Goal: Task Accomplishment & Management: Use online tool/utility

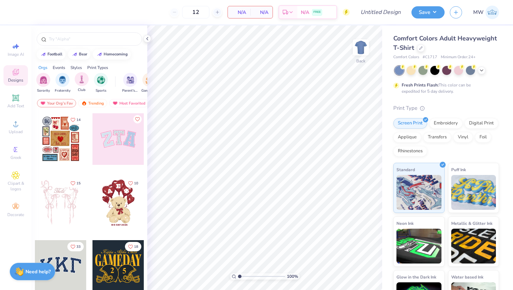
click at [86, 85] on div "Club" at bounding box center [82, 82] width 14 height 21
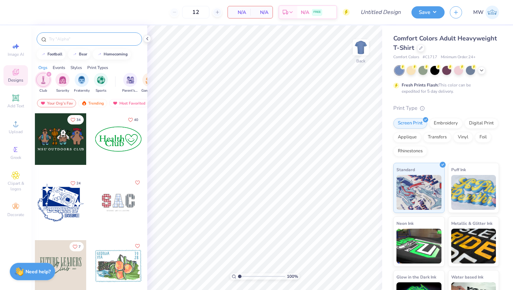
click at [84, 40] on input "text" at bounding box center [92, 39] width 89 height 7
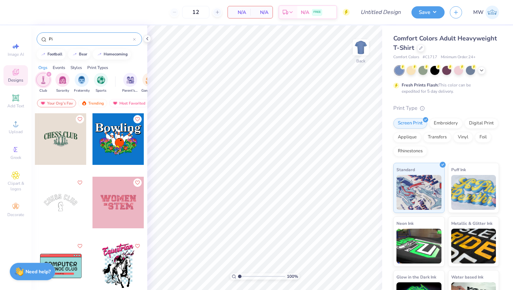
type input "P"
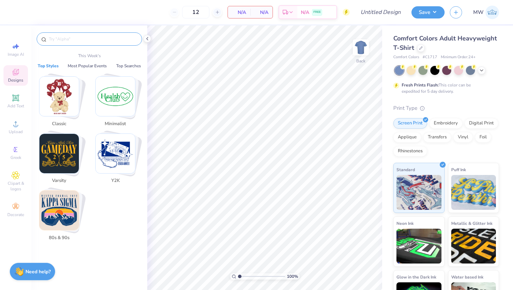
click at [24, 68] on div "Designs" at bounding box center [15, 75] width 24 height 21
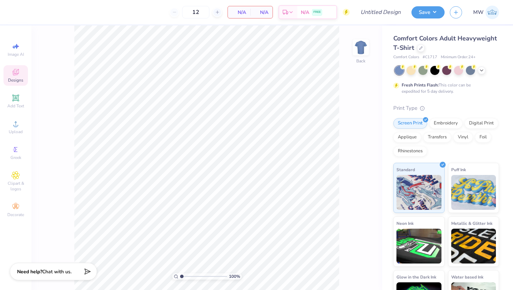
click at [24, 82] on div "Designs" at bounding box center [15, 75] width 24 height 21
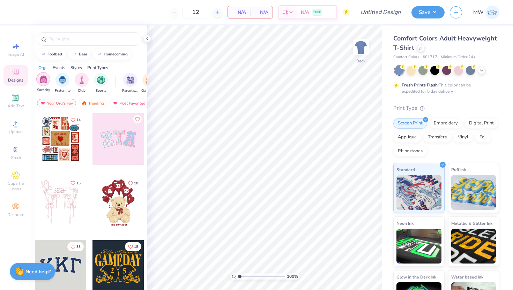
click at [40, 86] on div "filter for Sorority" at bounding box center [43, 79] width 14 height 14
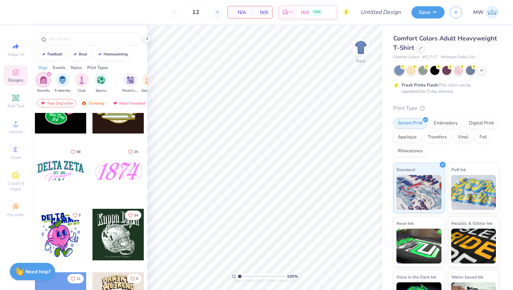
scroll to position [3720, 0]
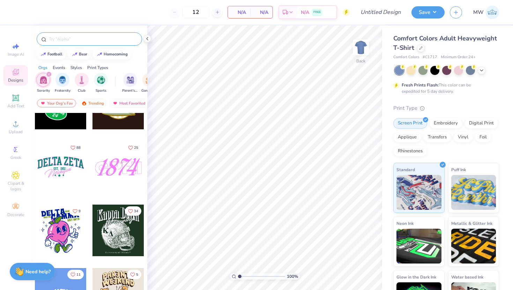
click at [81, 41] on input "text" at bounding box center [92, 39] width 89 height 7
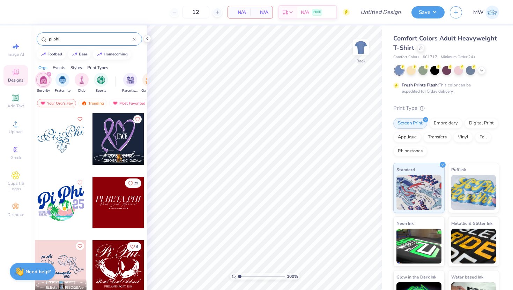
type input "pi phi"
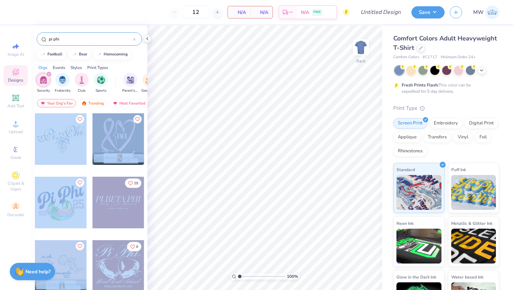
click at [256, 133] on div "12 N/A Per Item N/A Total Est. Delivery N/A FREE Design Title Save MW Image AI …" at bounding box center [256, 145] width 513 height 290
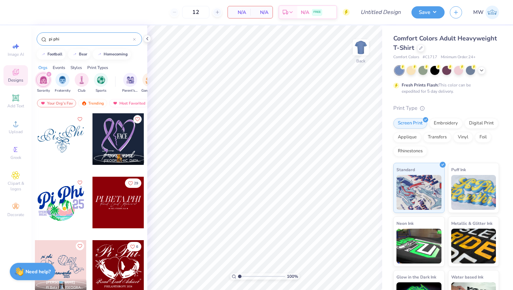
click at [54, 138] on div at bounding box center [61, 139] width 52 height 52
click at [482, 69] on icon at bounding box center [482, 70] width 6 height 6
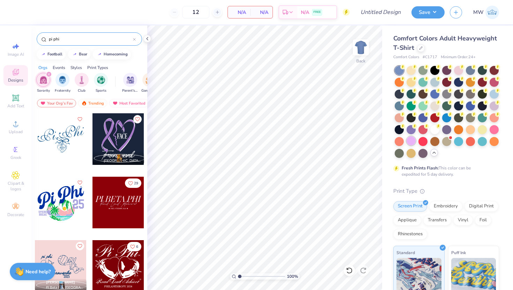
click at [416, 140] on div at bounding box center [411, 140] width 9 height 9
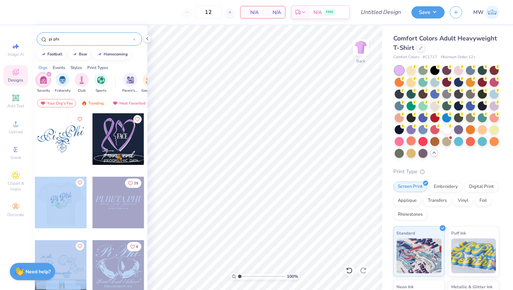
click at [266, 121] on div "12 N/A Per Item N/A Total Est. Delivery N/A FREE Design Title Save MW Image AI …" at bounding box center [256, 145] width 513 height 290
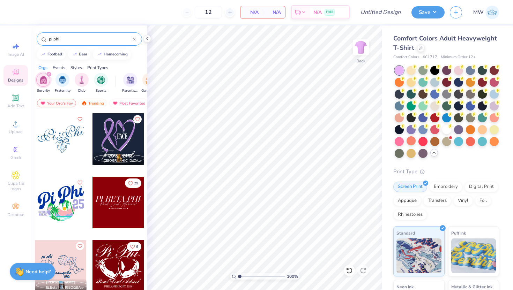
click at [58, 205] on div at bounding box center [61, 203] width 52 height 52
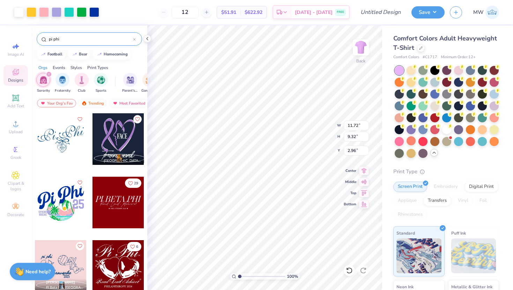
type input "11.72"
type input "9.32"
type input "2.96"
click at [362, 169] on icon at bounding box center [364, 170] width 10 height 8
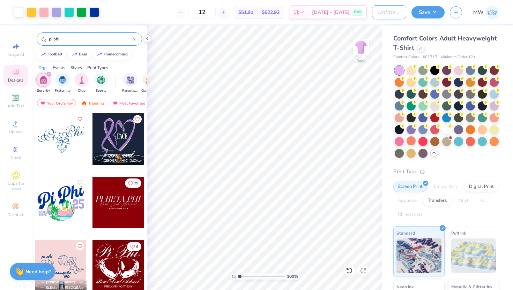
click at [385, 16] on input "Design Title" at bounding box center [389, 12] width 34 height 14
type input "Pi Phi spring break"
type input "3.00"
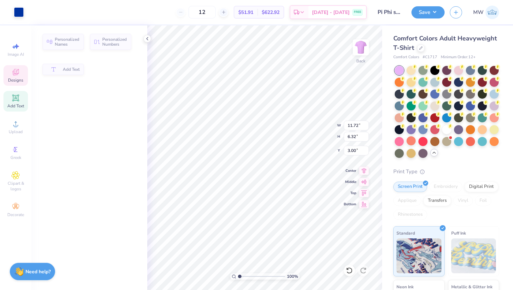
type input "6.32"
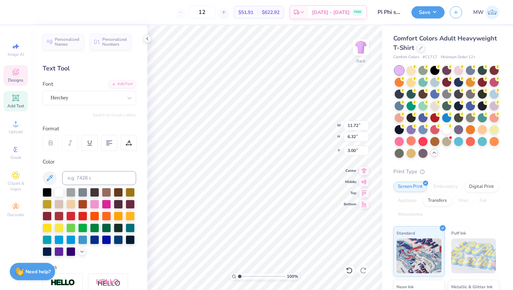
scroll to position [6, 1]
type textarea "i hi"
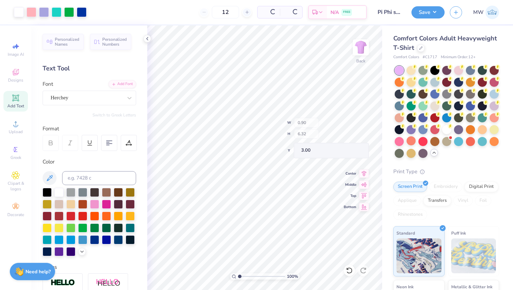
type input "0.90"
type input "0.94"
type input "8.75"
click at [404, 81] on div at bounding box center [399, 81] width 9 height 9
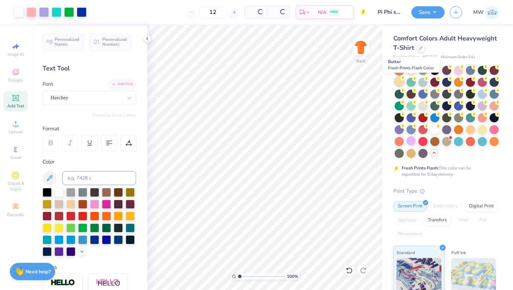
click at [404, 82] on div at bounding box center [399, 81] width 9 height 9
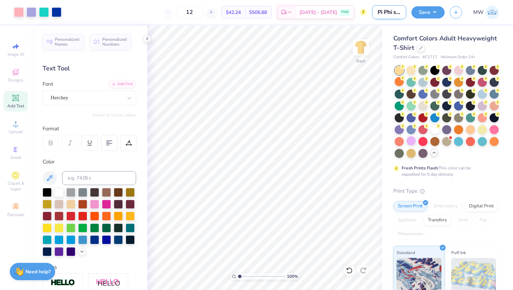
click at [396, 12] on input "Pi Phi spring break" at bounding box center [389, 12] width 34 height 14
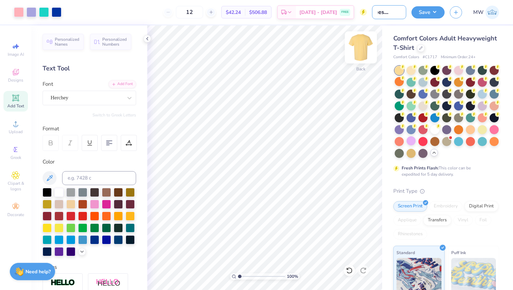
type input "Cheese Club"
type input "10.32"
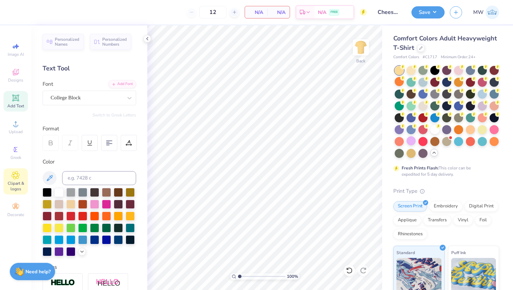
click at [23, 179] on div "Clipart & logos" at bounding box center [15, 182] width 24 height 26
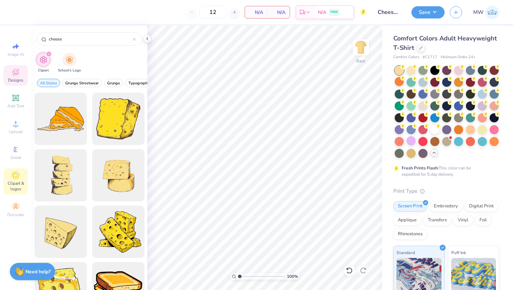
type input "cheese"
click at [21, 80] on span "Designs" at bounding box center [15, 80] width 15 height 6
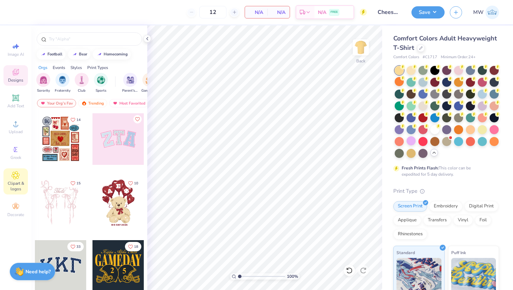
click at [17, 177] on icon at bounding box center [16, 175] width 8 height 8
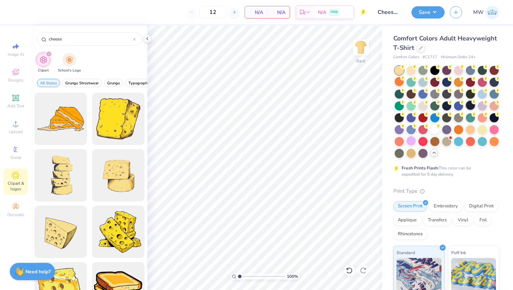
click at [466, 110] on div at bounding box center [470, 105] width 9 height 9
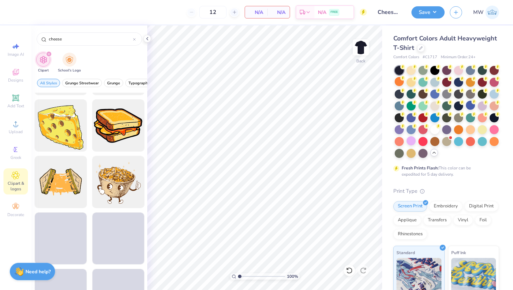
scroll to position [162, 0]
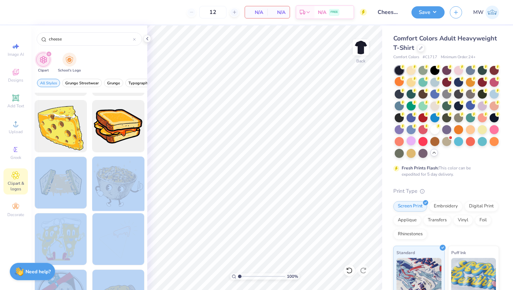
click at [279, 156] on div "12 N/A Per Item N/A Total Est. Delivery N/A FREE Design Title Cheese Club Save …" at bounding box center [256, 145] width 513 height 290
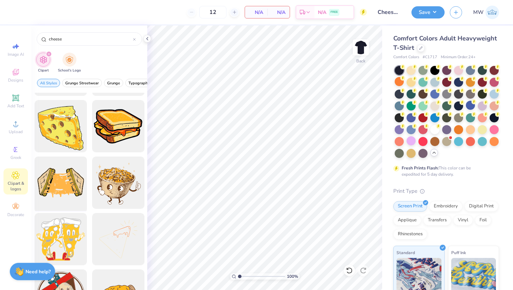
click at [32, 188] on div at bounding box center [61, 183] width 58 height 58
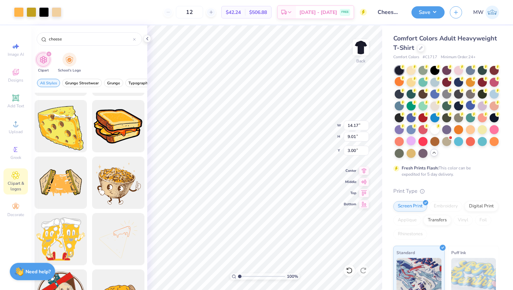
type input "11.84"
type input "7.53"
type input "7.00"
click at [12, 97] on icon at bounding box center [16, 98] width 8 height 8
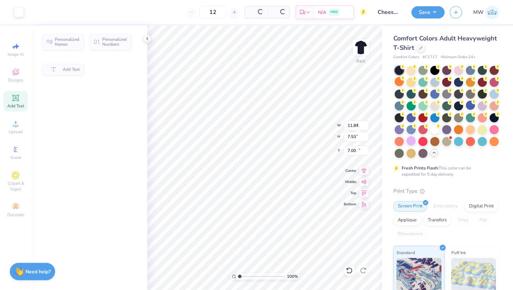
type input "5.59"
type input "1.62"
type input "11.69"
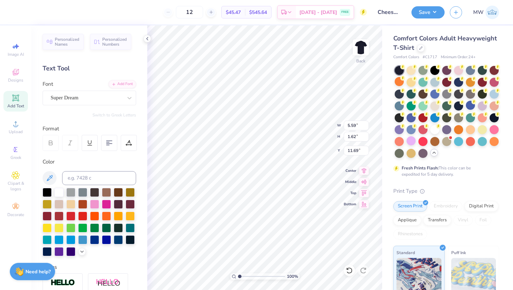
scroll to position [6, 1]
click at [356, 56] on div at bounding box center [361, 47] width 32 height 32
click at [360, 45] on img at bounding box center [361, 48] width 28 height 28
click at [127, 141] on icon at bounding box center [129, 143] width 6 height 6
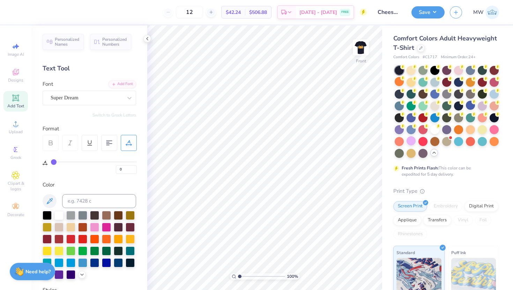
click at [127, 141] on icon at bounding box center [129, 143] width 6 height 6
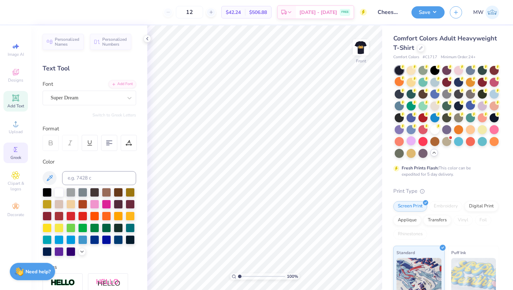
click at [12, 148] on icon at bounding box center [16, 150] width 8 height 8
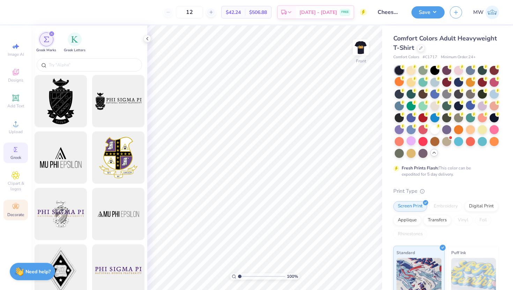
click at [14, 209] on icon at bounding box center [16, 207] width 8 height 8
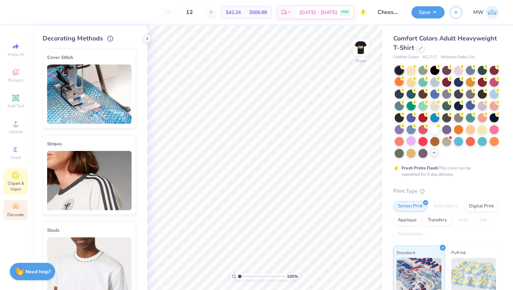
click at [15, 181] on span "Clipart & logos" at bounding box center [15, 186] width 24 height 11
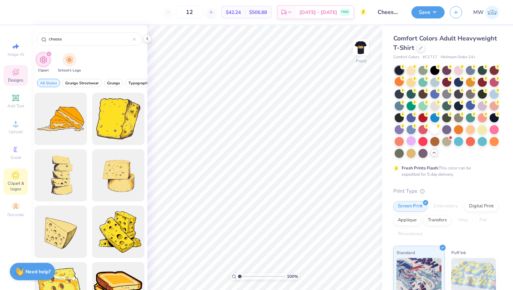
click at [25, 68] on div "Designs" at bounding box center [15, 75] width 24 height 21
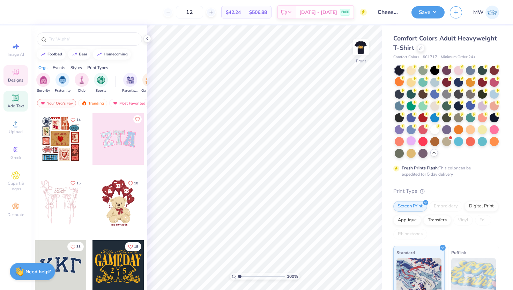
click at [21, 94] on div "Add Text" at bounding box center [15, 101] width 24 height 21
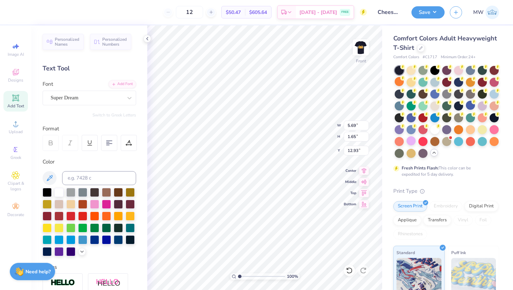
scroll to position [6, 1]
type textarea "TEXNT"
type textarea "NYU Cheese Club"
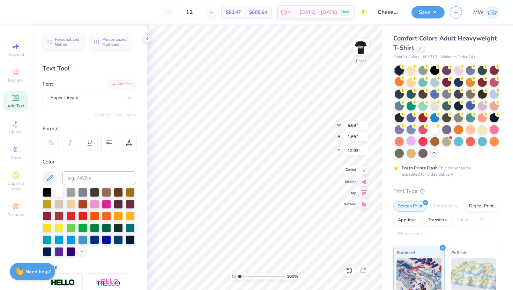
click at [364, 172] on icon at bounding box center [364, 170] width 10 height 8
type input "12.98"
type input "4.50"
type input "11.50"
click at [364, 172] on icon at bounding box center [364, 170] width 10 height 8
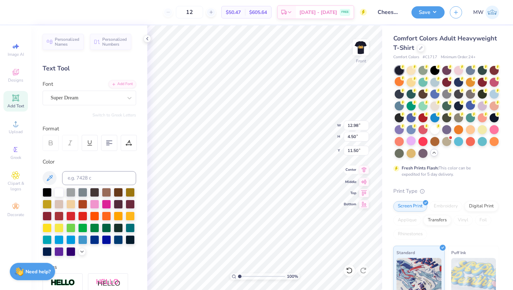
type textarea "NYU Cheese Club"
click at [348, 275] on div at bounding box center [349, 270] width 11 height 11
click at [349, 273] on icon at bounding box center [349, 270] width 7 height 7
click at [365, 266] on div at bounding box center [363, 270] width 11 height 11
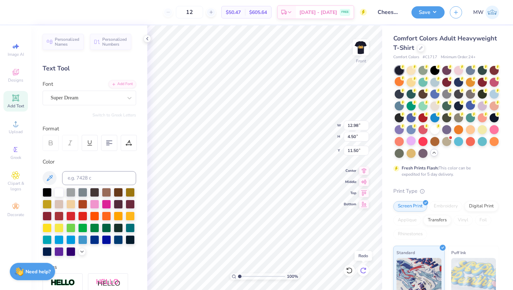
click at [365, 266] on div at bounding box center [363, 270] width 11 height 11
type input "10.01"
click at [359, 48] on img at bounding box center [361, 48] width 28 height 28
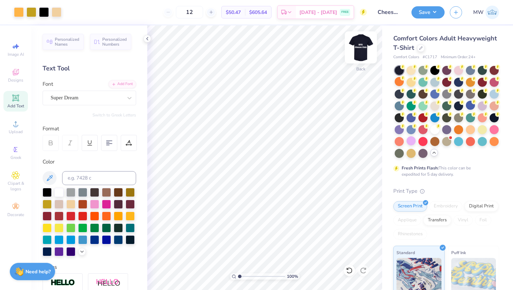
click at [362, 45] on img at bounding box center [361, 48] width 28 height 28
click at [435, 12] on button "Save" at bounding box center [428, 11] width 33 height 12
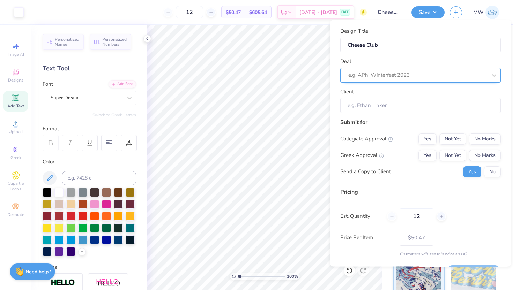
click at [413, 79] on div at bounding box center [417, 75] width 139 height 9
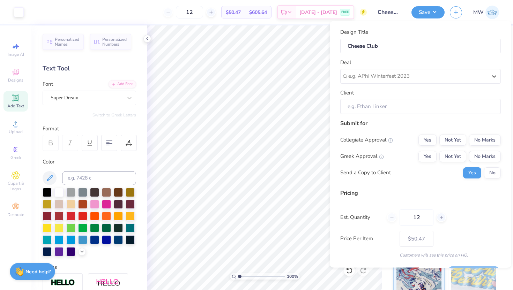
scroll to position [19, 0]
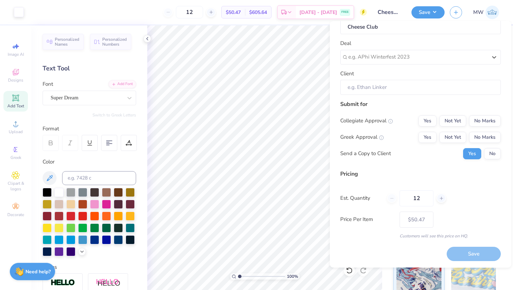
click at [466, 247] on div "Save" at bounding box center [474, 254] width 54 height 14
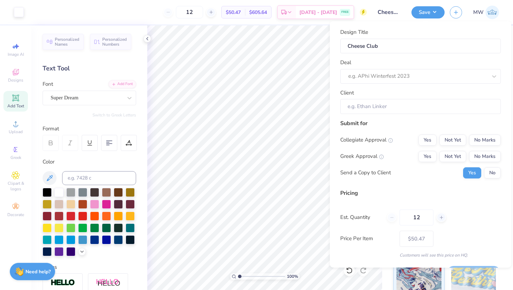
click at [424, 87] on div "Design Title Cheese Club Deal e.g. APhi Winterfest 2023 Client" at bounding box center [420, 71] width 161 height 86
click at [424, 83] on div "e.g. APhi Winterfest 2023" at bounding box center [420, 76] width 161 height 15
type input "Club fair"
click at [423, 109] on input "Client" at bounding box center [420, 106] width 161 height 15
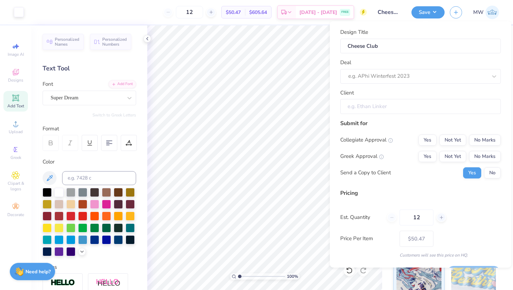
click at [408, 101] on input "Client" at bounding box center [420, 106] width 161 height 15
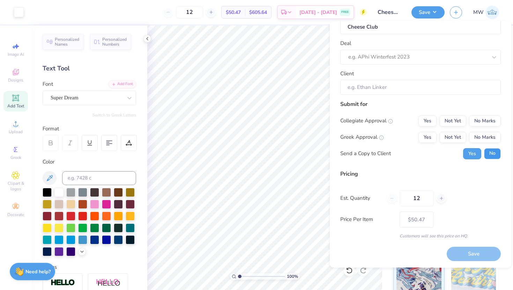
click at [484, 154] on button "No" at bounding box center [492, 153] width 17 height 11
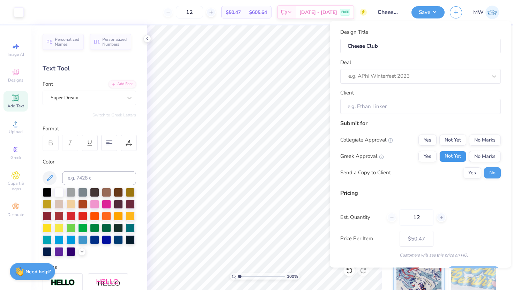
click at [458, 156] on button "Not Yet" at bounding box center [452, 156] width 27 height 11
click at [458, 143] on button "Not Yet" at bounding box center [452, 139] width 27 height 11
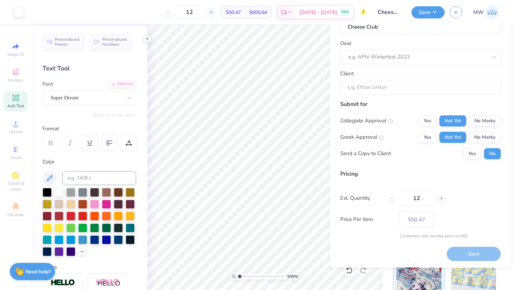
click at [462, 87] on input "Client" at bounding box center [420, 87] width 161 height 15
click at [461, 87] on input "Client" at bounding box center [420, 87] width 161 height 15
click at [445, 63] on div "e.g. APhi Winterfest 2023" at bounding box center [420, 57] width 161 height 15
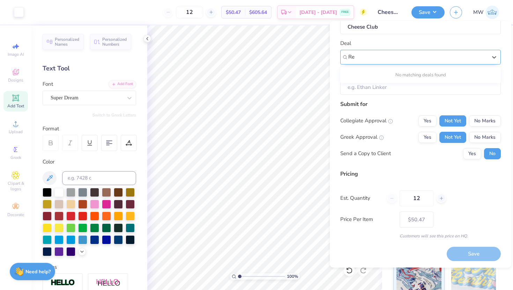
type input "R"
click at [399, 89] on input "Client" at bounding box center [420, 87] width 161 height 15
click at [462, 256] on div "Save" at bounding box center [474, 254] width 54 height 14
drag, startPoint x: 505, startPoint y: 220, endPoint x: 506, endPoint y: 121, distance: 98.4
click at [506, 121] on div "Design Title Cheese Club Deal e.g. APhi Winterfest 2023 Client Submit for Colle…" at bounding box center [421, 144] width 182 height 247
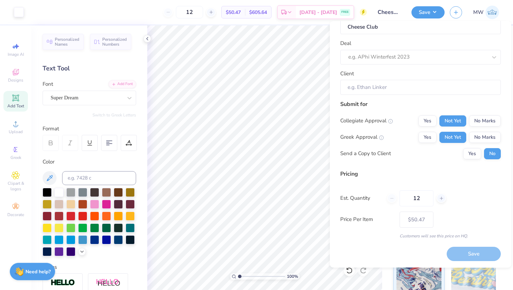
scroll to position [0, 0]
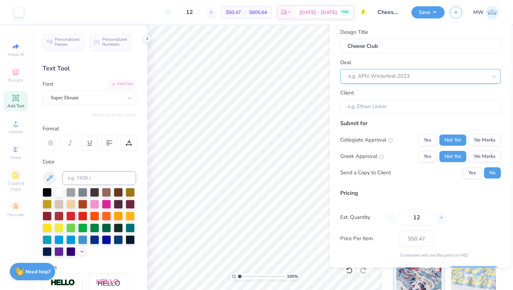
click at [443, 71] on div "e.g. APhi Winterfest 2023" at bounding box center [418, 76] width 140 height 11
click at [430, 106] on input "Client" at bounding box center [420, 106] width 161 height 15
click at [438, 72] on div at bounding box center [417, 76] width 139 height 9
click at [425, 74] on div at bounding box center [417, 76] width 139 height 9
type input "Club Fair"
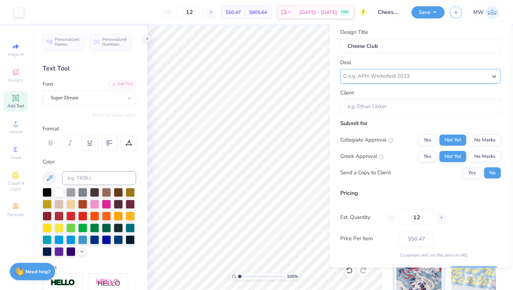
drag, startPoint x: 399, startPoint y: 81, endPoint x: 351, endPoint y: 80, distance: 47.1
click at [351, 80] on div "e.g. APhi Winterfest 2023" at bounding box center [418, 76] width 140 height 11
type input "A"
click at [377, 113] on input "Client" at bounding box center [420, 106] width 161 height 15
click at [375, 111] on input "Client" at bounding box center [420, 106] width 161 height 15
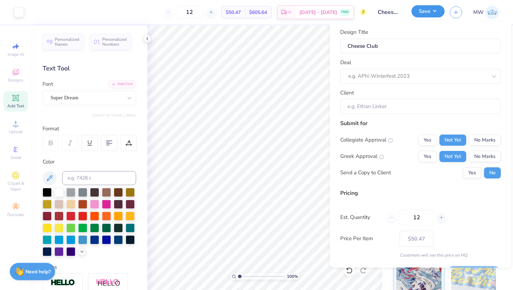
click at [429, 8] on button "Save" at bounding box center [428, 11] width 33 height 12
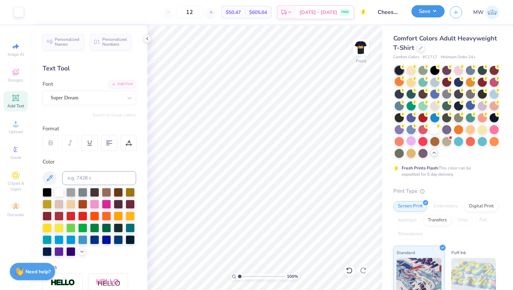
click at [428, 8] on button "Save" at bounding box center [428, 11] width 33 height 12
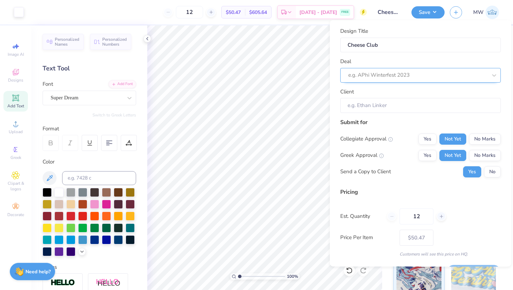
click at [398, 79] on div at bounding box center [417, 75] width 139 height 9
click at [387, 106] on input "Client" at bounding box center [420, 105] width 161 height 15
click at [492, 11] on img at bounding box center [493, 13] width 14 height 14
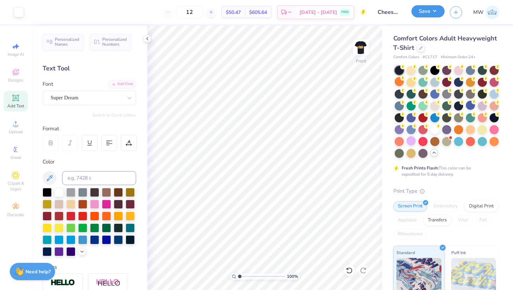
click at [437, 15] on button "Save" at bounding box center [428, 11] width 33 height 12
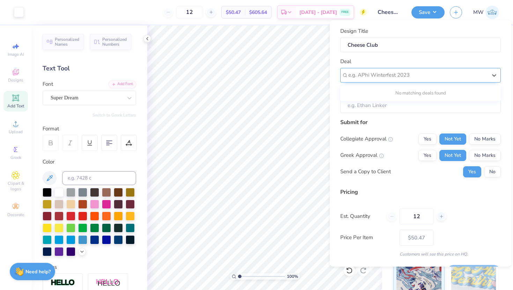
click at [434, 69] on div "e.g. APhi Winterfest 2023" at bounding box center [420, 75] width 161 height 15
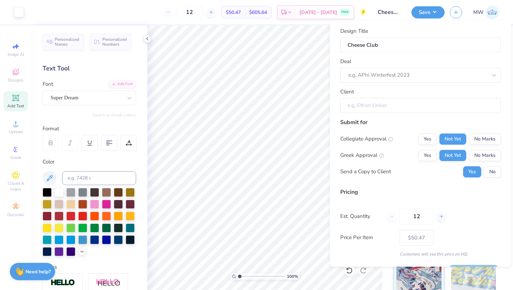
click at [417, 111] on input "Client" at bounding box center [420, 105] width 161 height 15
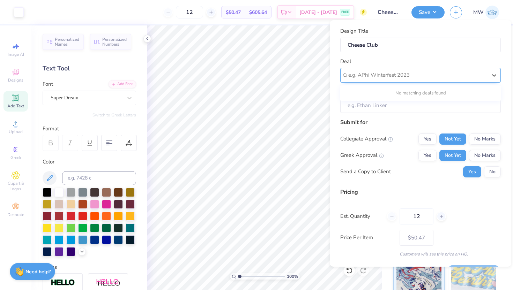
click at [378, 81] on div "e.g. APhi Winterfest 2023" at bounding box center [420, 75] width 161 height 15
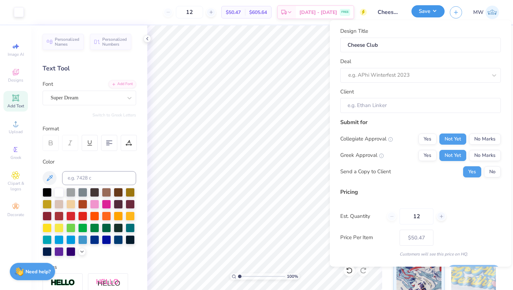
click at [436, 12] on button "Save" at bounding box center [428, 11] width 33 height 12
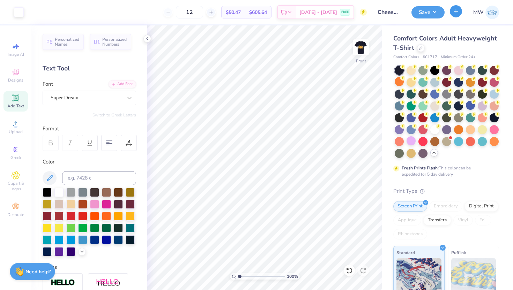
click at [461, 9] on button "button" at bounding box center [456, 11] width 12 height 12
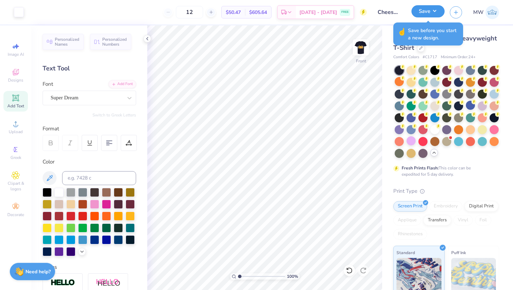
click at [432, 13] on button "Save" at bounding box center [428, 11] width 33 height 12
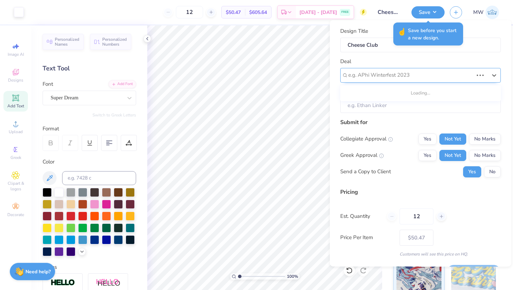
click at [400, 72] on div at bounding box center [410, 75] width 125 height 9
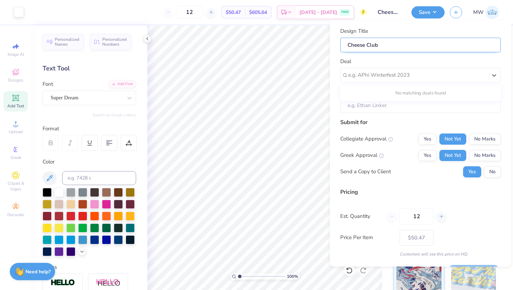
click at [390, 52] on input "Cheese Club" at bounding box center [420, 44] width 161 height 15
click at [389, 52] on input "Cheese Club" at bounding box center [420, 44] width 161 height 15
click at [386, 49] on input "Cheese Club" at bounding box center [420, 44] width 161 height 15
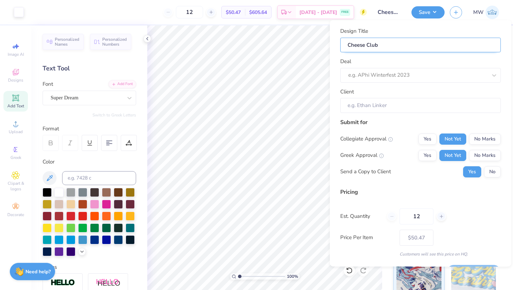
click at [386, 49] on input "Cheese Club" at bounding box center [420, 44] width 161 height 15
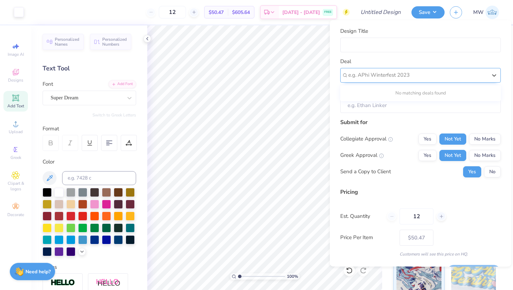
click at [385, 71] on div at bounding box center [417, 75] width 139 height 9
click at [384, 71] on div at bounding box center [417, 75] width 139 height 9
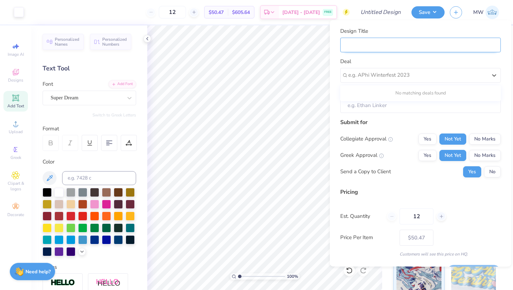
click at [378, 51] on input "Design Title" at bounding box center [420, 44] width 161 height 15
type input "Cheese Club"
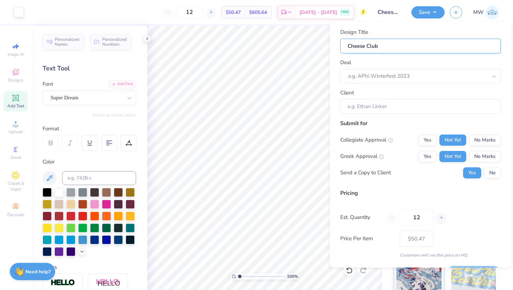
drag, startPoint x: 415, startPoint y: 38, endPoint x: 373, endPoint y: 48, distance: 43.3
click at [373, 48] on input "Cheese Club" at bounding box center [420, 45] width 161 height 15
click at [324, 46] on body "Art colors 12 $50.47 Per Item $605.64 Total Est. Delivery Sep 13 - 16 FREE Desi…" at bounding box center [256, 145] width 513 height 290
type input "Cheese Clu"
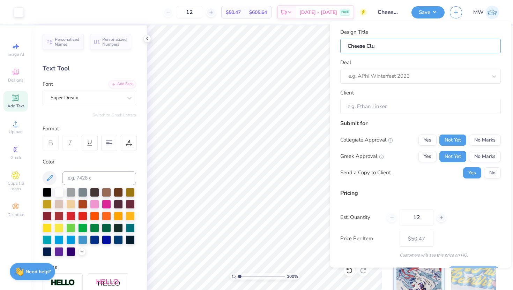
type input "Cheese Cl"
type input "Cheese C"
type input "Cheese"
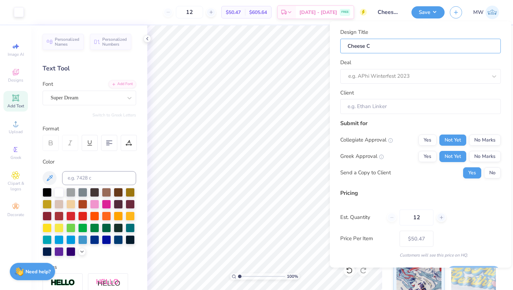
type input "Cheese"
type input "Chees"
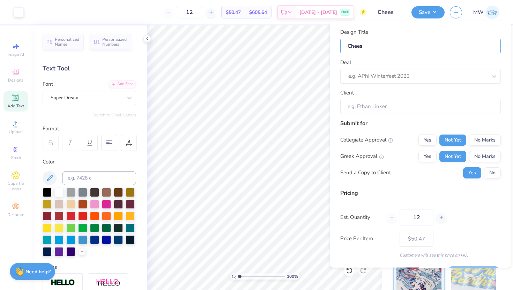
type input "Chee"
type input "Che"
type input "Ch"
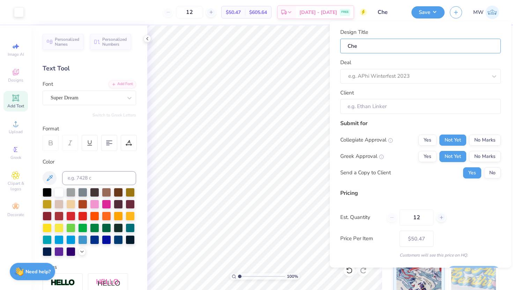
type input "Ch"
type input "C"
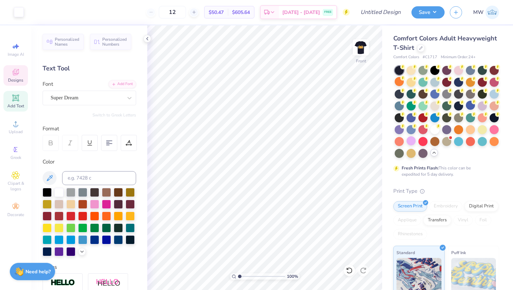
click at [9, 74] on div "Designs" at bounding box center [15, 75] width 24 height 21
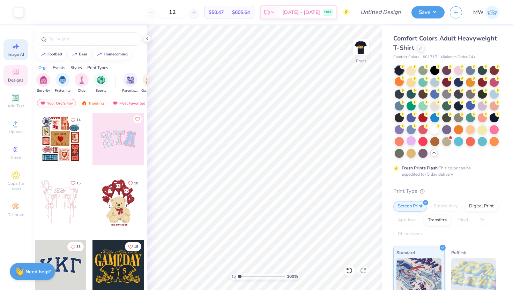
click at [10, 53] on span "Image AI" at bounding box center [16, 55] width 16 height 6
select select "4"
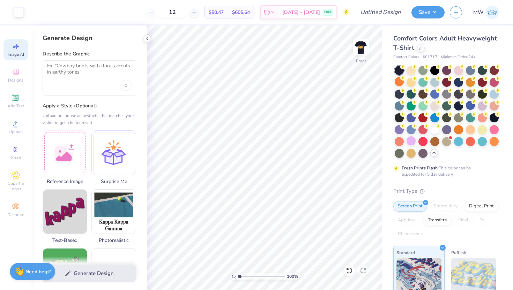
click at [3, 70] on div "Image AI Designs Add Text Upload Greek Clipart & logos Decorate" at bounding box center [15, 157] width 31 height 265
click at [9, 74] on div "Designs" at bounding box center [15, 75] width 24 height 21
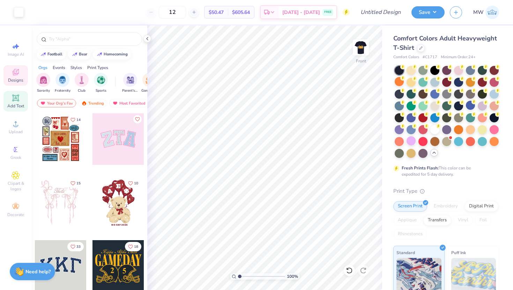
click at [16, 98] on icon at bounding box center [15, 98] width 7 height 7
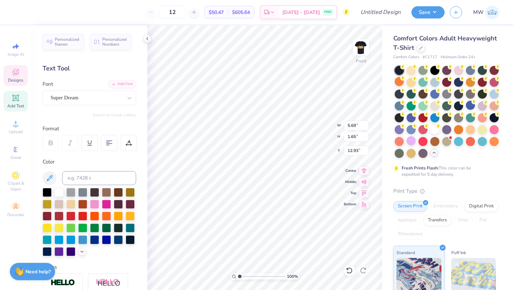
click at [16, 82] on span "Designs" at bounding box center [15, 80] width 15 height 6
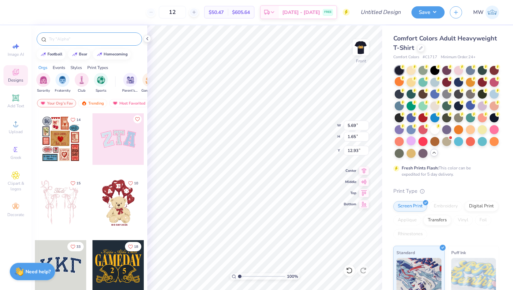
click at [79, 38] on input "text" at bounding box center [92, 39] width 89 height 7
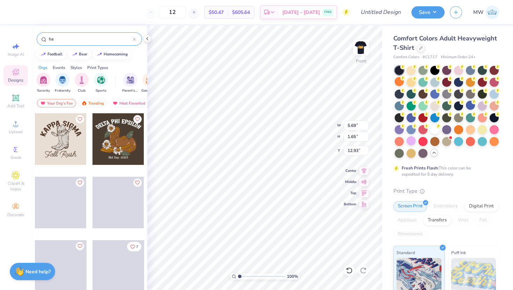
type input "h"
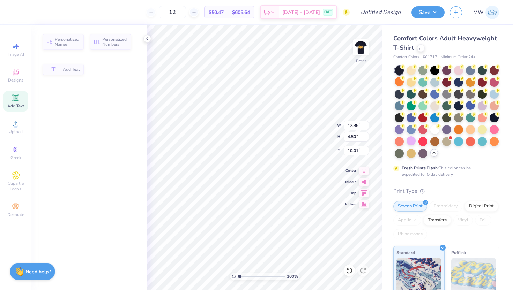
type input "12.98"
type input "4.50"
type input "10.08"
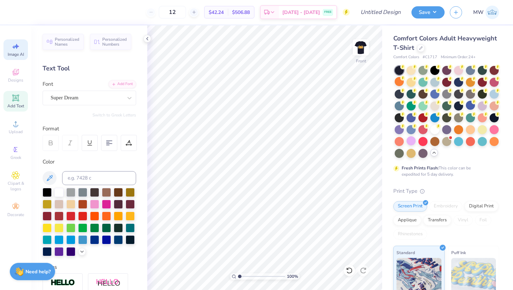
click at [24, 54] on div "Image AI" at bounding box center [15, 49] width 24 height 21
select select "4"
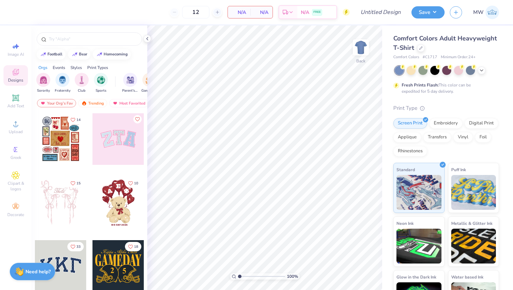
click at [77, 68] on div "Styles" at bounding box center [77, 68] width 12 height 6
click at [97, 68] on div "Print Types" at bounding box center [97, 68] width 21 height 6
click at [48, 67] on div "Orgs Events Styles Print Types" at bounding box center [89, 66] width 116 height 10
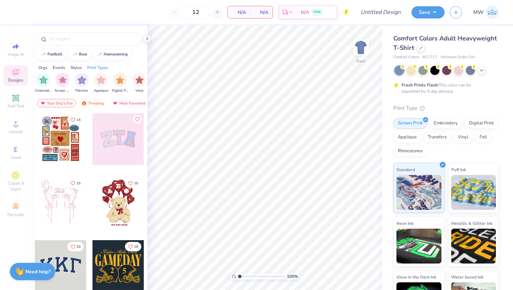
click at [47, 67] on div "Orgs" at bounding box center [42, 68] width 9 height 6
click at [60, 68] on div "Events" at bounding box center [59, 68] width 13 height 6
click at [75, 70] on div "Styles" at bounding box center [77, 68] width 12 height 6
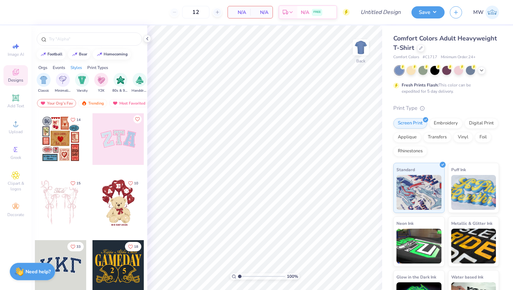
scroll to position [0, 366]
click at [99, 67] on div "Print Types" at bounding box center [97, 68] width 21 height 6
click at [8, 213] on span "Decorate" at bounding box center [15, 215] width 17 height 6
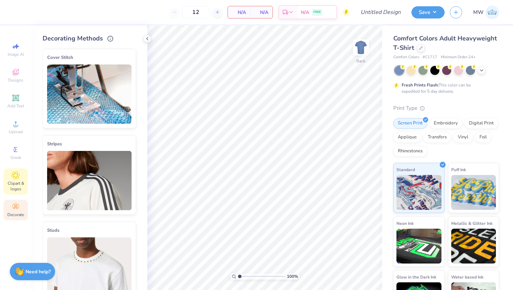
click at [16, 189] on span "Clipart & logos" at bounding box center [15, 186] width 24 height 11
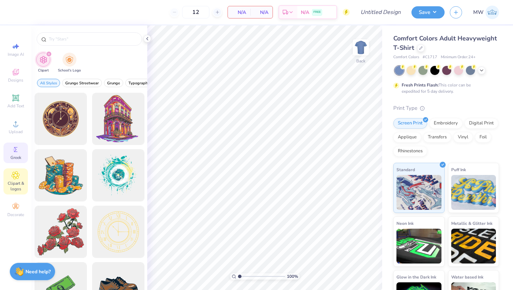
click at [20, 143] on div "Greek" at bounding box center [15, 153] width 24 height 21
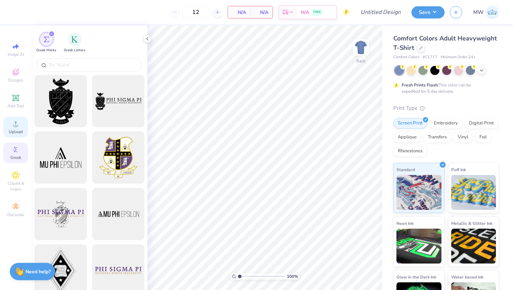
click at [20, 126] on div "Upload" at bounding box center [15, 127] width 24 height 21
click at [34, 104] on div at bounding box center [61, 102] width 58 height 58
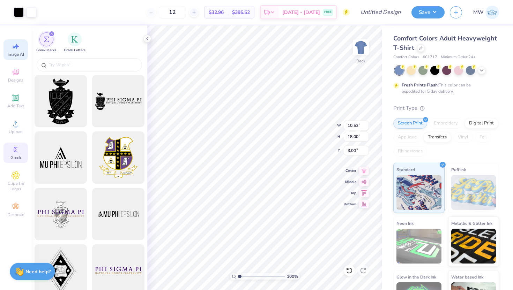
click at [15, 53] on span "Image AI" at bounding box center [16, 55] width 16 height 6
select select "4"
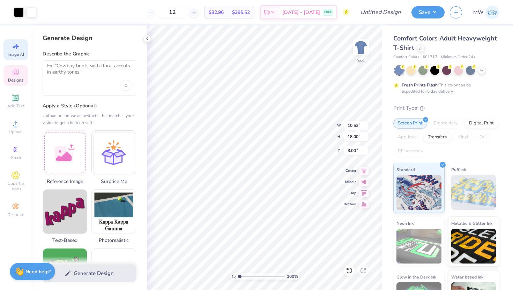
click at [14, 82] on span "Designs" at bounding box center [15, 80] width 15 height 6
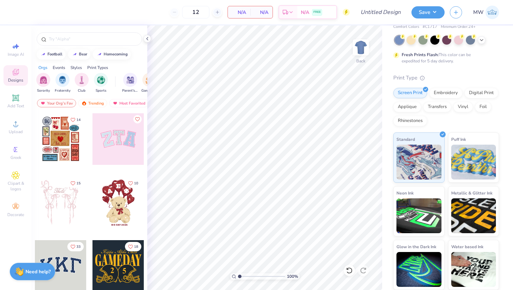
scroll to position [0, 0]
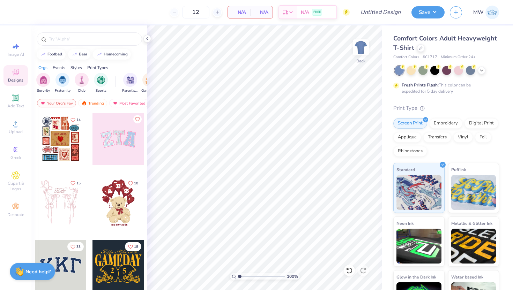
drag, startPoint x: 513, startPoint y: 53, endPoint x: 438, endPoint y: -32, distance: 113.1
click at [438, 0] on html "12 N/A Per Item N/A Total Est. Delivery N/A FREE Design Title Save MW Image AI …" at bounding box center [256, 145] width 513 height 290
click at [460, 11] on button "button" at bounding box center [456, 11] width 12 height 12
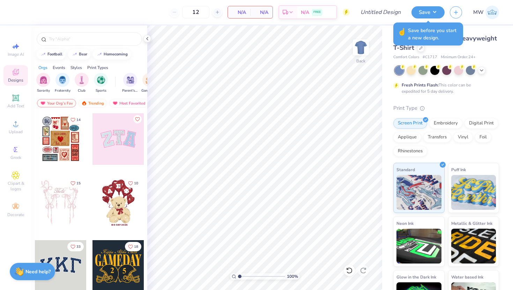
click at [424, 39] on span "Save before you start a new design." at bounding box center [433, 34] width 51 height 15
click at [360, 25] on div "12 N/A Per Item N/A Total Est. Delivery N/A FREE Design Title Save MW Image AI …" at bounding box center [256, 145] width 513 height 290
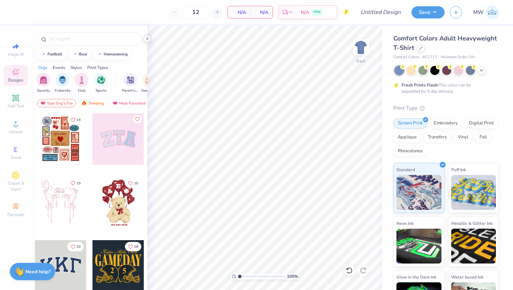
click at [147, 40] on icon at bounding box center [148, 39] width 6 height 6
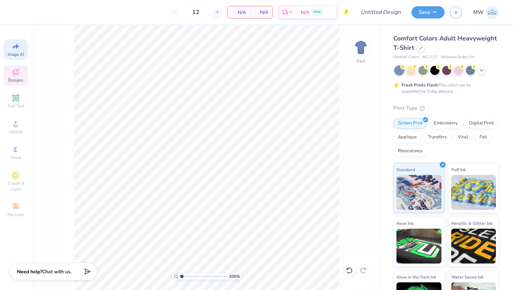
click at [24, 52] on div "Image AI" at bounding box center [15, 49] width 24 height 21
select select "4"
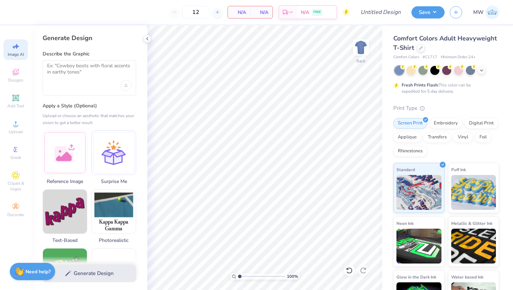
click at [24, 52] on div "Image AI" at bounding box center [15, 49] width 24 height 21
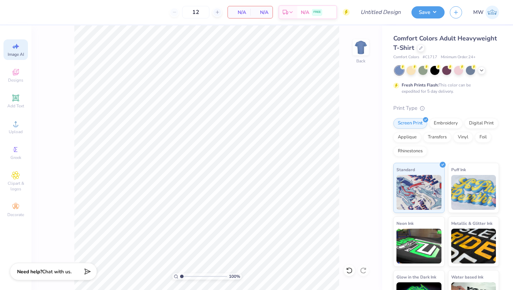
click at [24, 52] on div "Image AI" at bounding box center [15, 49] width 24 height 21
select select "4"
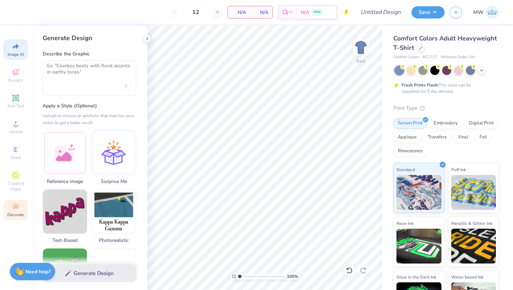
click at [13, 203] on icon at bounding box center [16, 207] width 8 height 8
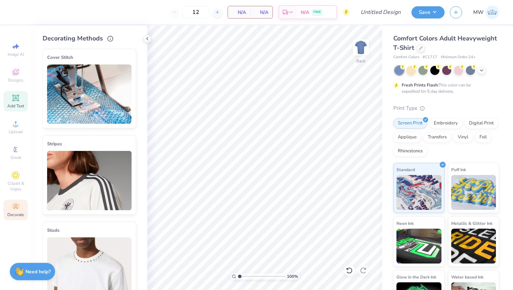
click at [25, 95] on div "Add Text" at bounding box center [15, 101] width 24 height 21
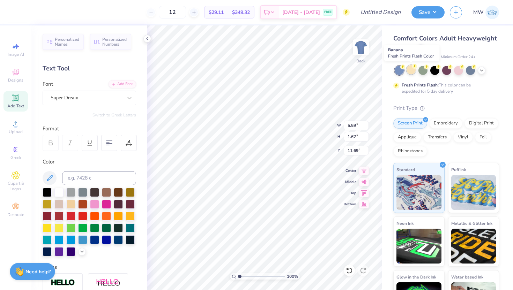
click at [411, 74] on div at bounding box center [411, 69] width 9 height 9
click at [482, 68] on icon at bounding box center [482, 70] width 6 height 6
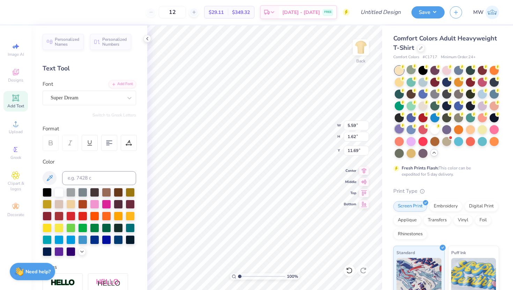
click at [404, 128] on div at bounding box center [399, 129] width 9 height 9
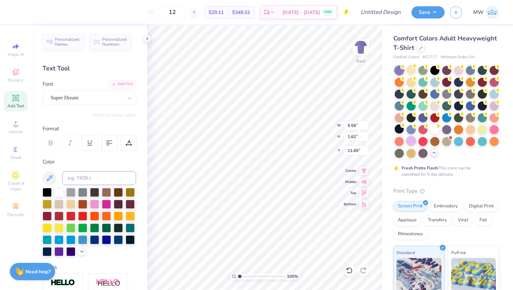
click at [416, 140] on div at bounding box center [411, 140] width 9 height 9
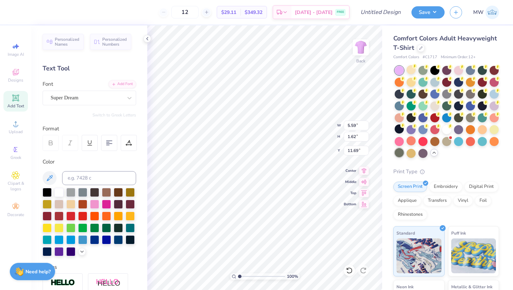
click at [404, 155] on div at bounding box center [399, 152] width 9 height 9
drag, startPoint x: 423, startPoint y: 163, endPoint x: 513, endPoint y: 66, distance: 131.9
click at [513, 67] on div "Comfort Colors Adult Heavyweight T-Shirt Comfort Colors # C1717 Minimum Order: …" at bounding box center [447, 157] width 131 height 265
click at [425, 50] on div at bounding box center [421, 48] width 8 height 8
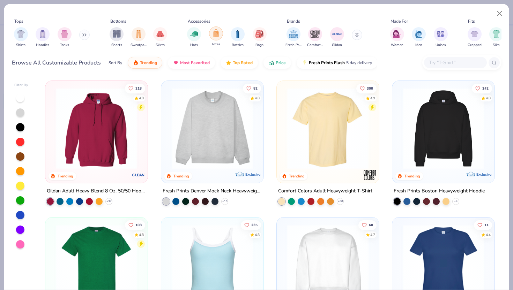
click at [220, 35] on div "filter for Totes" at bounding box center [216, 34] width 14 height 14
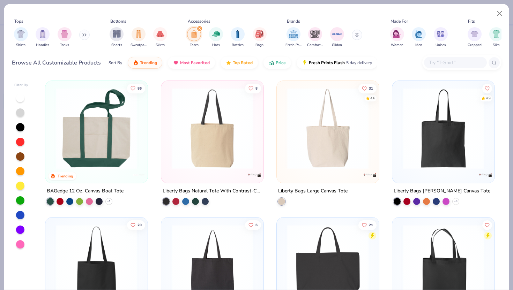
click at [407, 125] on img at bounding box center [443, 128] width 88 height 81
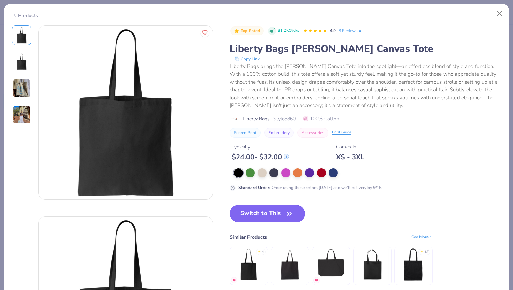
click at [284, 214] on span "button" at bounding box center [289, 214] width 10 height 10
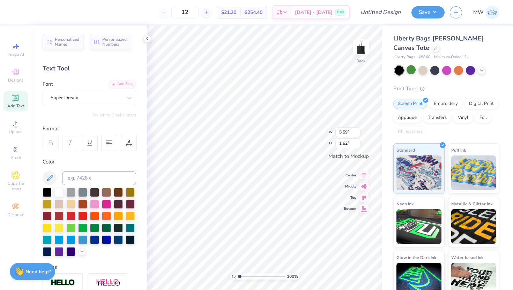
scroll to position [6, 1]
type textarea "n"
type textarea "NYU Cheese Club"
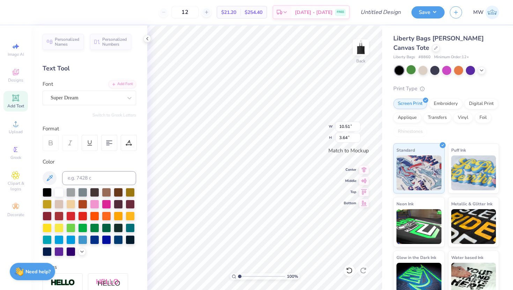
type input "10.51"
type input "3.64"
type textarea "NYU Cheese Club"
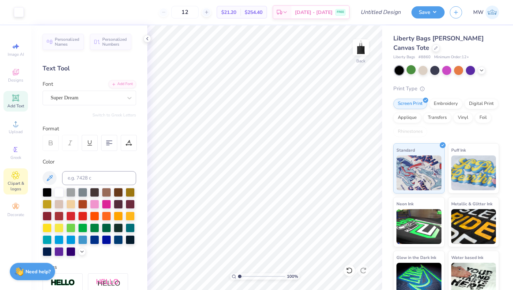
click at [20, 187] on span "Clipart & logos" at bounding box center [15, 186] width 24 height 11
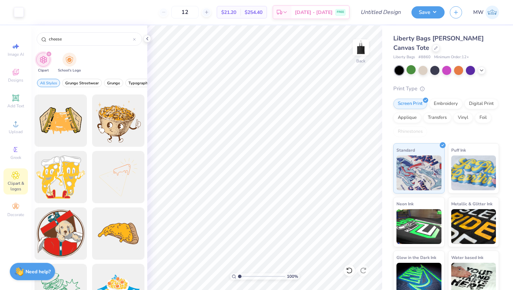
scroll to position [224, 0]
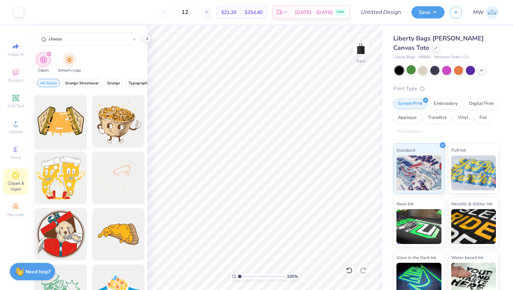
type input "cheese"
click at [70, 133] on div at bounding box center [61, 122] width 58 height 58
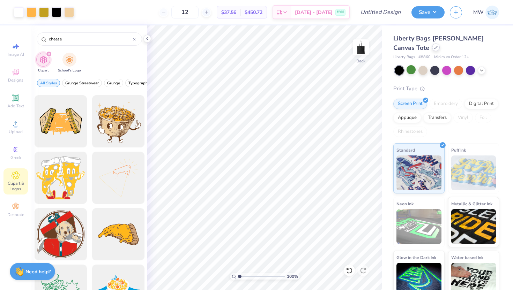
click at [436, 49] on icon at bounding box center [435, 47] width 3 height 3
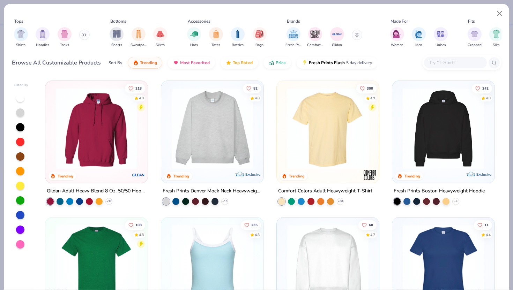
click at [104, 242] on img at bounding box center [96, 265] width 88 height 81
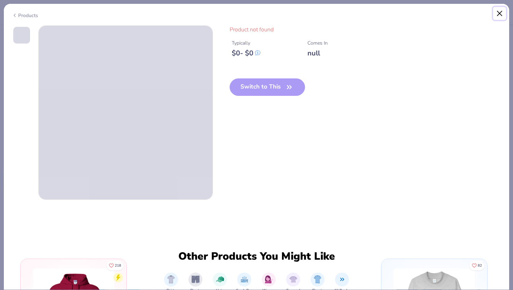
click at [500, 9] on button "Close" at bounding box center [499, 13] width 13 height 13
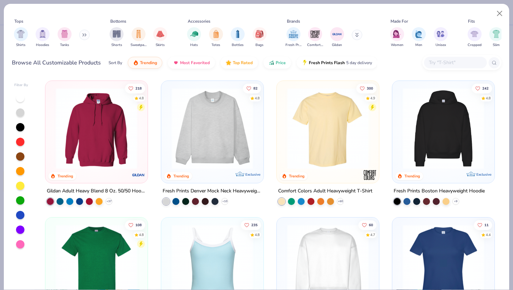
click at [315, 153] on img at bounding box center [328, 128] width 88 height 81
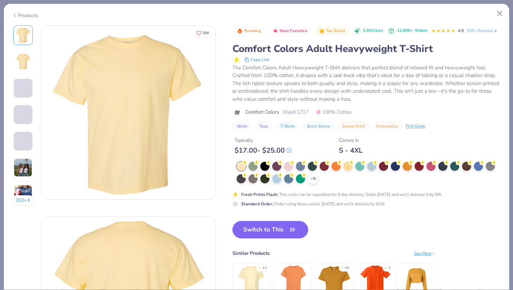
click at [279, 233] on div "Trending Most Favorited Top Rated 5.5M Clicks 11,000+ Orders 4.9 500+ Reviews C…" at bounding box center [366, 170] width 269 height 290
click at [276, 237] on button "Switch to This" at bounding box center [270, 229] width 76 height 17
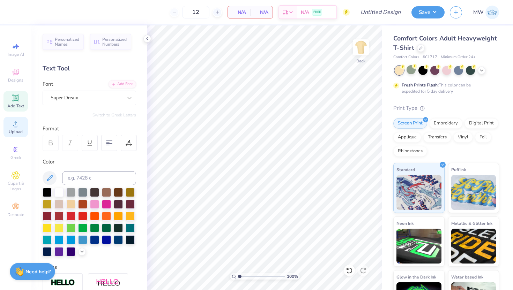
click at [13, 132] on span "Upload" at bounding box center [16, 132] width 14 height 6
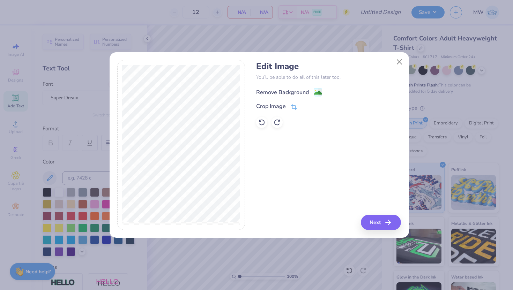
click at [311, 95] on div "Remove Background" at bounding box center [289, 92] width 66 height 9
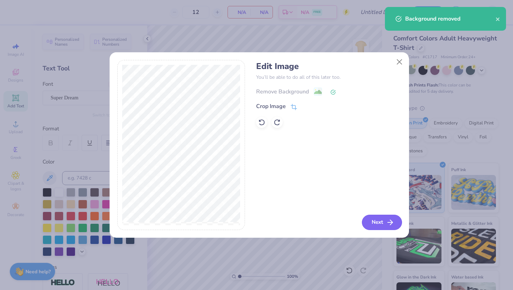
click at [374, 220] on button "Next" at bounding box center [382, 222] width 40 height 15
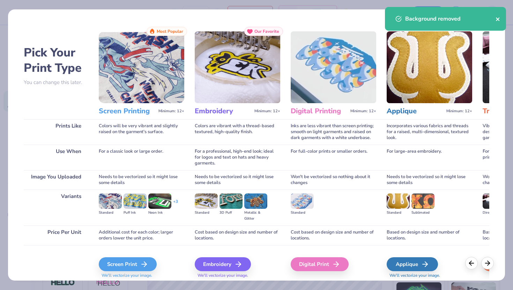
click at [500, 19] on icon "close" at bounding box center [498, 19] width 5 height 6
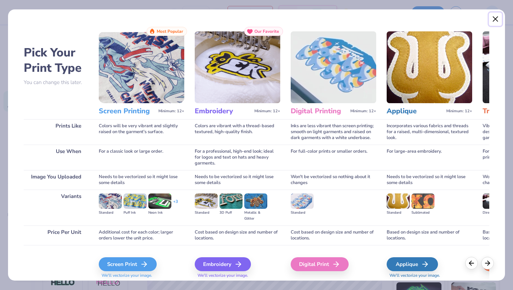
click at [499, 19] on button "Close" at bounding box center [495, 19] width 13 height 13
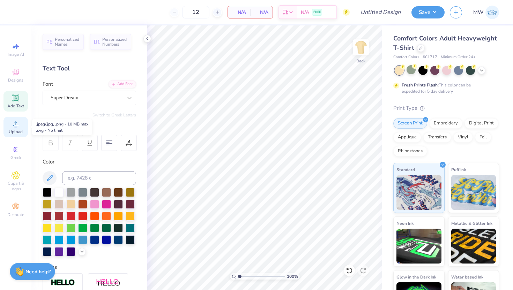
click at [10, 127] on div "Upload" at bounding box center [15, 127] width 24 height 21
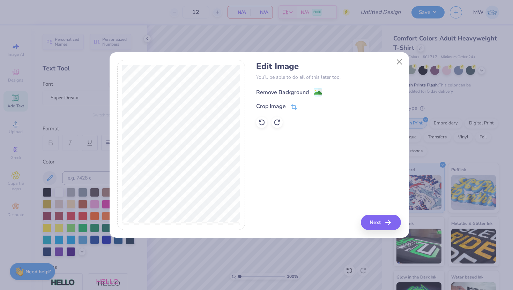
click at [303, 89] on div "Remove Background" at bounding box center [282, 92] width 53 height 8
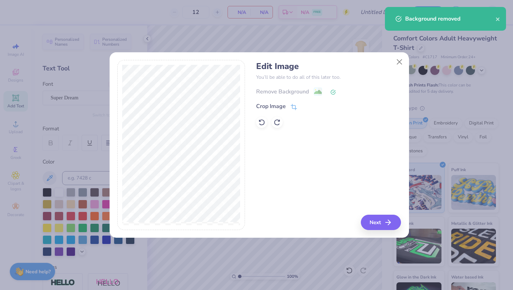
click at [383, 235] on div "Edit Image You’ll be able to do all of this later too. Remove Background Crop I…" at bounding box center [259, 149] width 299 height 178
click at [383, 227] on button "Next" at bounding box center [382, 222] width 40 height 15
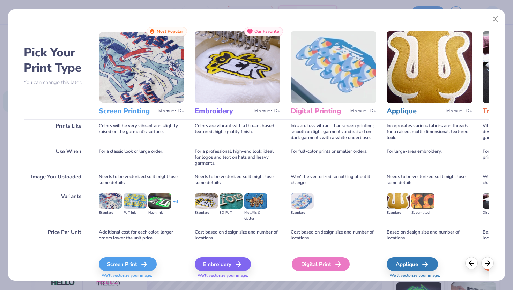
click at [313, 260] on div "Digital Print" at bounding box center [321, 265] width 58 height 14
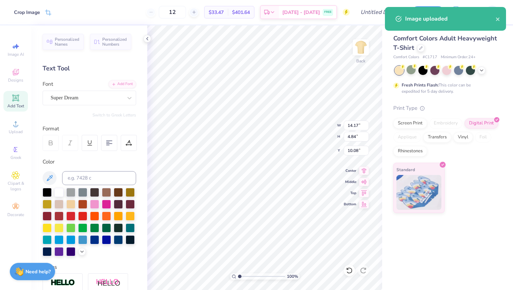
type input "5.96"
type input "10.94"
type input "3.73"
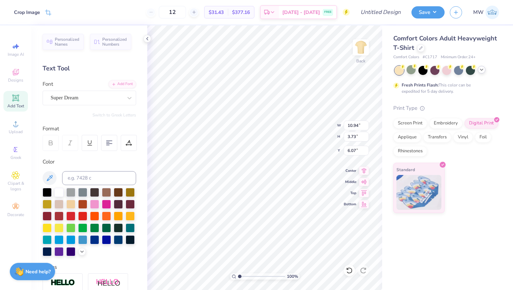
click at [481, 71] on icon at bounding box center [482, 70] width 6 height 6
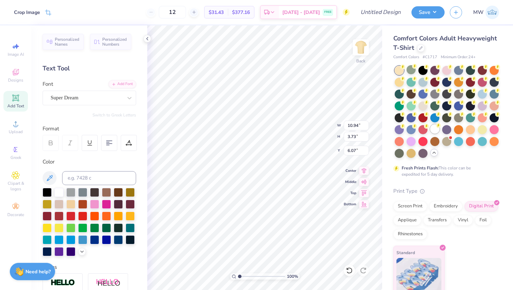
click at [430, 134] on div at bounding box center [434, 129] width 9 height 9
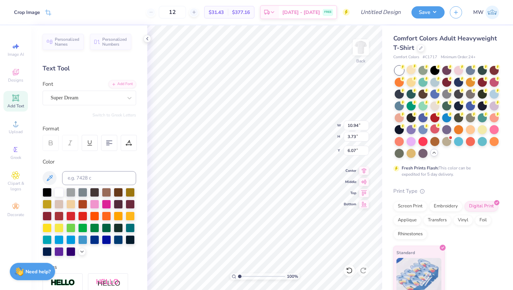
type input "5.01"
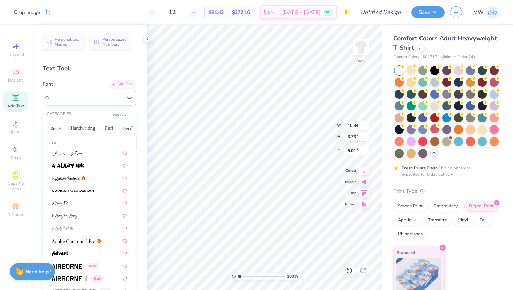
click at [114, 102] on div at bounding box center [87, 97] width 72 height 9
click at [66, 261] on div "Greek" at bounding box center [89, 266] width 88 height 12
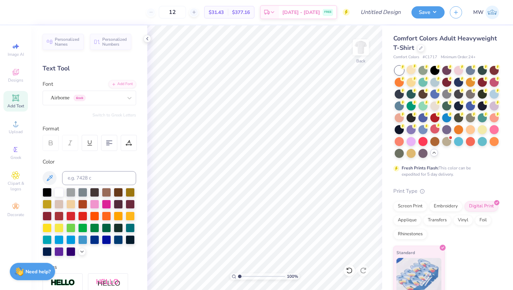
drag, startPoint x: 142, startPoint y: 96, endPoint x: 142, endPoint y: 109, distance: 12.2
click at [142, 109] on div "Personalized Names Personalized Numbers Text Tool Add Font Font Airborne Greek …" at bounding box center [89, 157] width 116 height 265
click at [19, 101] on icon at bounding box center [16, 98] width 8 height 8
type textarea "Brothers"
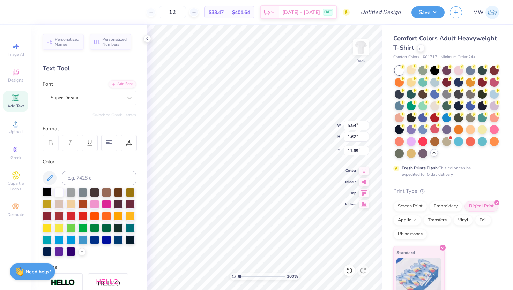
click at [49, 191] on div at bounding box center [47, 191] width 9 height 9
click at [112, 101] on div "Super Dream" at bounding box center [86, 97] width 73 height 11
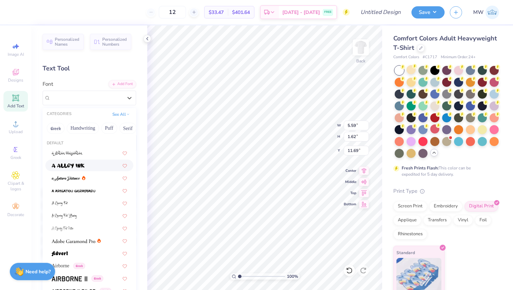
click at [90, 164] on div at bounding box center [89, 165] width 75 height 7
click at [88, 95] on div "a Alloy Ink" at bounding box center [86, 97] width 73 height 11
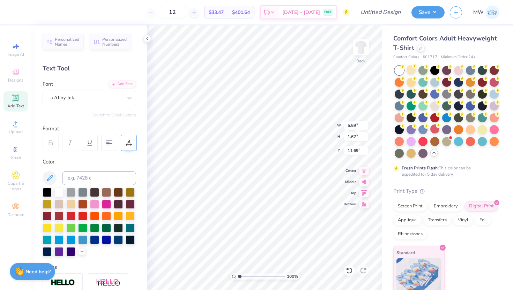
click at [131, 145] on icon at bounding box center [129, 143] width 6 height 6
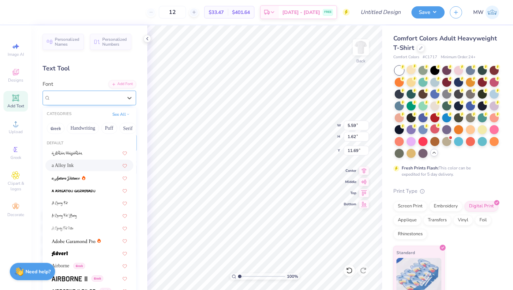
click at [115, 103] on div "a Alloy Ink" at bounding box center [86, 97] width 73 height 11
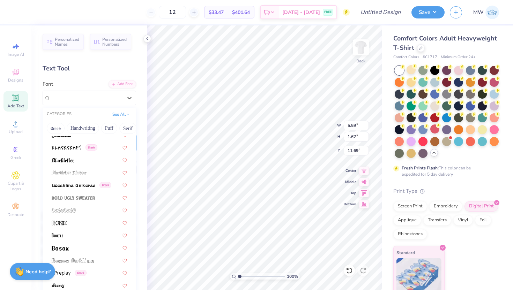
scroll to position [426, 0]
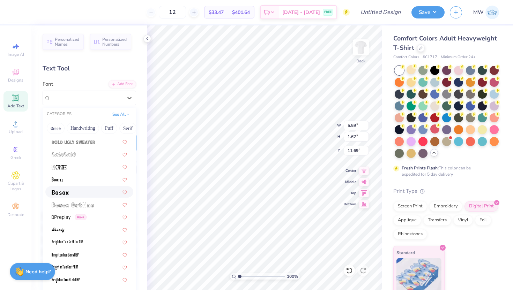
click at [65, 194] on img at bounding box center [60, 192] width 17 height 5
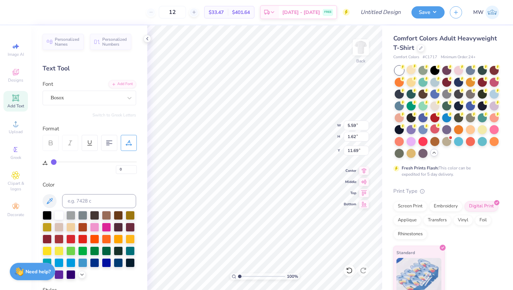
type input "1.06"
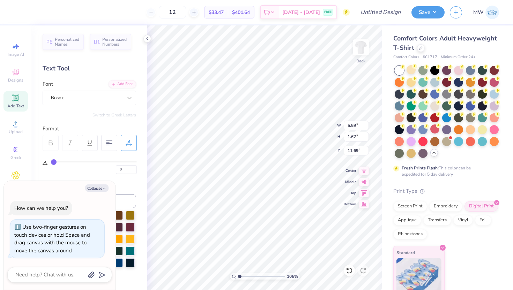
type textarea "x"
click at [242, 275] on input "range" at bounding box center [261, 277] width 47 height 6
drag, startPoint x: 242, startPoint y: 275, endPoint x: 226, endPoint y: 275, distance: 15.7
type input "1"
click at [238, 275] on input "range" at bounding box center [261, 277] width 47 height 6
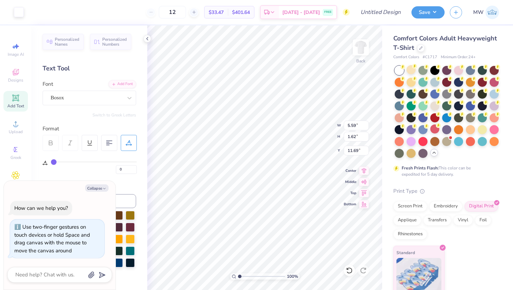
type textarea "x"
type input "7.20"
type input "1.29"
type input "11.85"
type textarea "x"
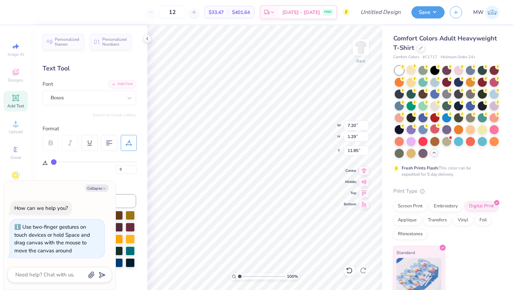
type input "9.33"
click at [350, 268] on icon at bounding box center [349, 270] width 7 height 7
type textarea "x"
type input "11.85"
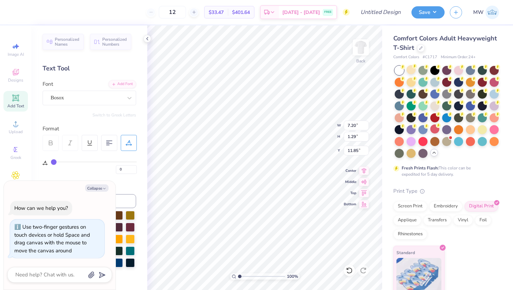
type textarea "x"
type input "9.16"
click at [362, 46] on img at bounding box center [361, 48] width 28 height 28
click at [133, 177] on div "Personalized Names Personalized Numbers Text Tool Add Font Font Bosox Switch to…" at bounding box center [89, 157] width 116 height 265
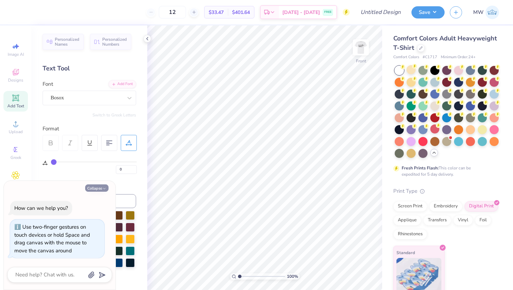
click at [100, 187] on button "Collapse" at bounding box center [96, 188] width 23 height 7
type textarea "x"
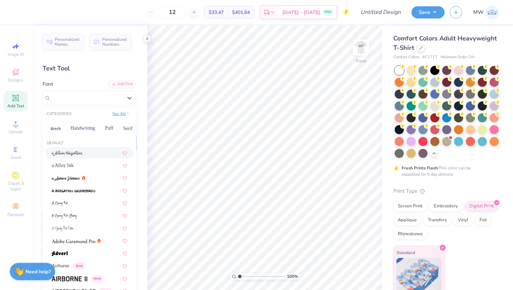
click at [119, 112] on button "See All" at bounding box center [121, 113] width 22 height 7
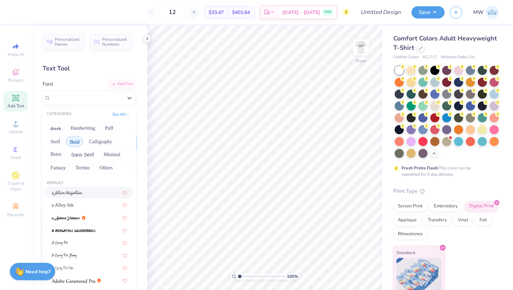
click at [79, 139] on button "Bold" at bounding box center [74, 141] width 17 height 11
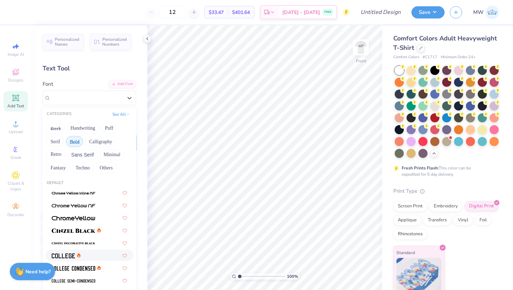
click at [69, 259] on span at bounding box center [63, 255] width 23 height 7
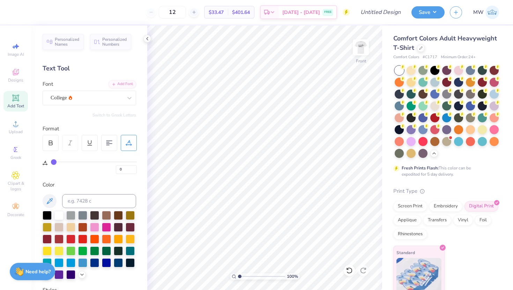
click at [15, 97] on icon at bounding box center [15, 97] width 5 height 5
type textarea "DST Charity Bash"
click at [405, 68] on circle at bounding box center [402, 67] width 5 height 5
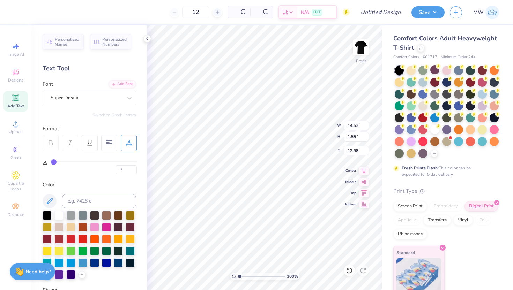
type input "14.53"
type input "1.55"
type input "12.98"
click at [430, 134] on div at bounding box center [434, 129] width 9 height 9
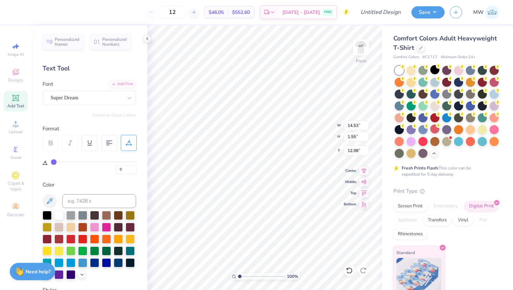
scroll to position [6, 1]
click at [49, 215] on div at bounding box center [47, 214] width 9 height 9
type input "5.69"
click at [17, 102] on icon at bounding box center [16, 98] width 8 height 8
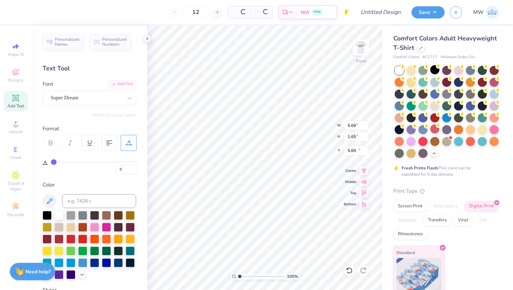
type input "5.69"
type input "1.65"
type input "12.93"
paste textarea "19-01-2022"
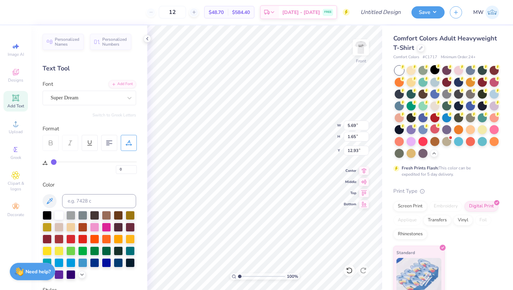
scroll to position [6, 2]
type textarea "19-01-2022"
click at [64, 263] on div at bounding box center [58, 262] width 9 height 9
type input "5.71"
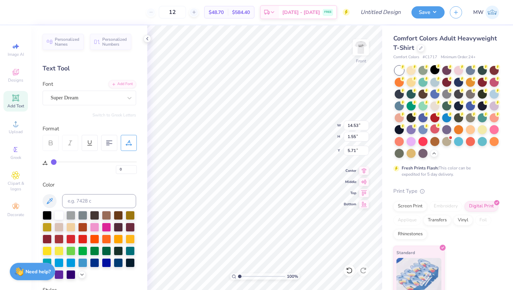
scroll to position [6, 3]
click at [64, 261] on div at bounding box center [58, 262] width 9 height 9
type input "12.81"
type input "1.65"
type input "12.53"
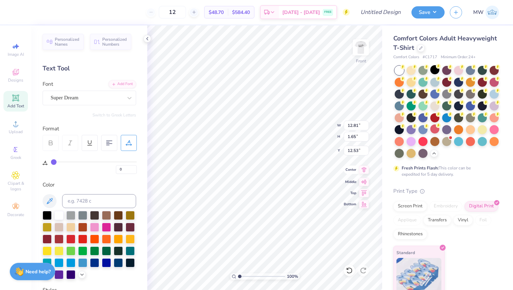
type input "9.06"
type input "1.17"
click at [366, 181] on icon at bounding box center [364, 181] width 10 height 8
click at [362, 173] on icon at bounding box center [364, 170] width 10 height 8
type input "7.26"
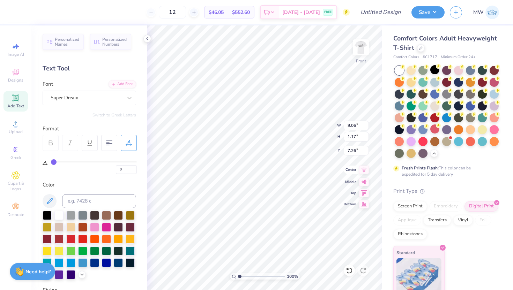
type input "10.41"
type input "1.34"
click at [363, 173] on icon at bounding box center [364, 170] width 10 height 8
click at [23, 105] on span "Add Text" at bounding box center [15, 106] width 17 height 6
type input "5.69"
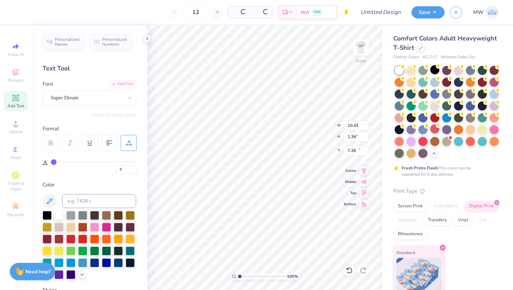
type input "1.65"
type input "12.93"
type textarea "New York"
click at [64, 262] on div at bounding box center [58, 262] width 9 height 9
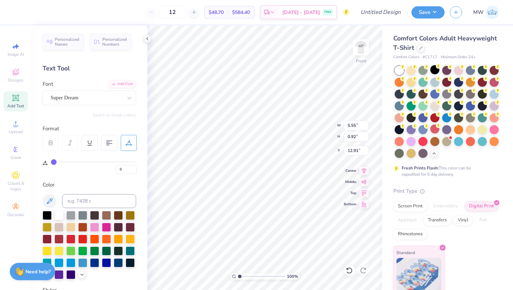
type input "5.55"
type input "0.92"
type input "8.92"
type input "6.78"
type input "1.12"
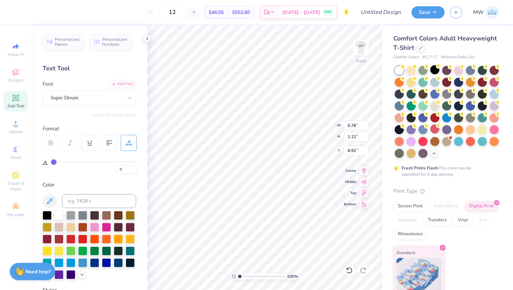
type input "8.85"
click at [365, 56] on img at bounding box center [361, 48] width 28 height 28
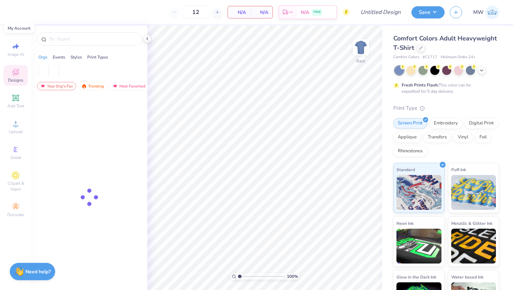
click at [491, 12] on img at bounding box center [493, 13] width 14 height 14
